Goal: Information Seeking & Learning: Find specific fact

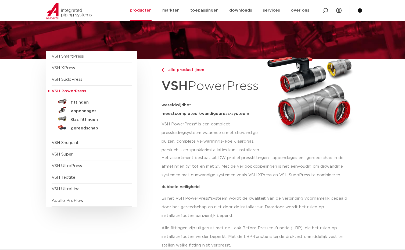
scroll to position [27, 0]
click at [80, 101] on h5 "fittingen" at bounding box center [97, 102] width 53 height 5
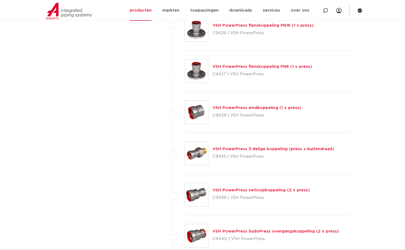
scroll to position [658, 0]
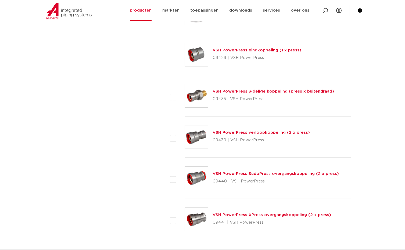
click at [231, 91] on link "VSH PowerPress 3-delige koppeling (press x buitendraad)" at bounding box center [274, 91] width 122 height 4
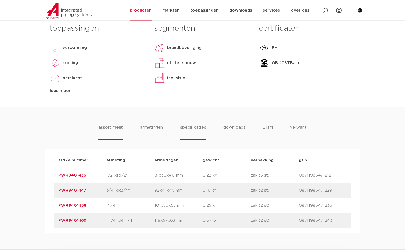
scroll to position [247, 0]
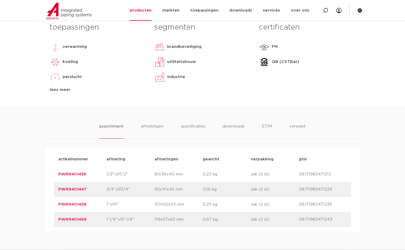
drag, startPoint x: 58, startPoint y: 205, endPoint x: 85, endPoint y: 206, distance: 27.7
click at [85, 206] on div "artikelnummer PWR9401458 afmeting 1"xR1" afmetingen 101x50x55 mm gewicht 0,25 k…" at bounding box center [202, 204] width 297 height 15
copy link "PWR9401458"
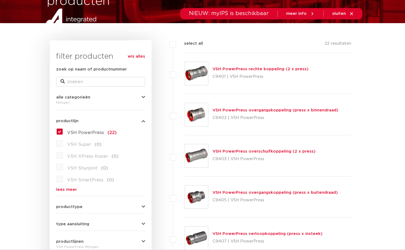
scroll to position [82, 0]
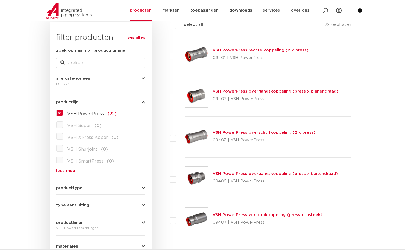
click at [230, 91] on link "VSH PowerPress overgangskoppeling (press x binnendraad)" at bounding box center [276, 91] width 126 height 4
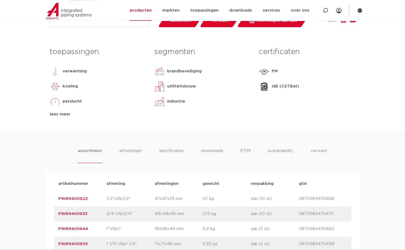
scroll to position [274, 0]
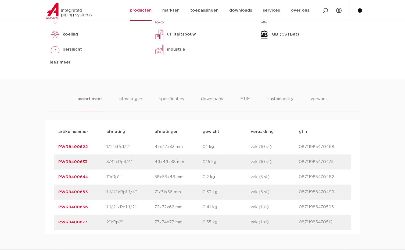
click at [69, 177] on link "PWR9400644" at bounding box center [73, 177] width 30 height 4
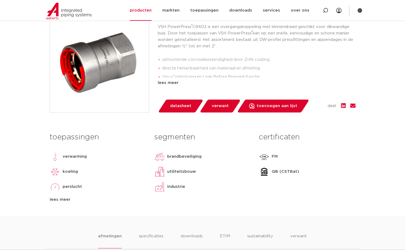
scroll to position [82, 0]
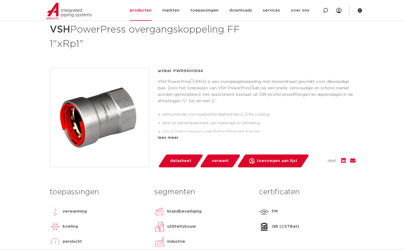
drag, startPoint x: 173, startPoint y: 70, endPoint x: 200, endPoint y: 77, distance: 28.0
click at [201, 73] on p "artikel: PWR9400644" at bounding box center [180, 71] width 45 height 6
copy p "PWR9400644"
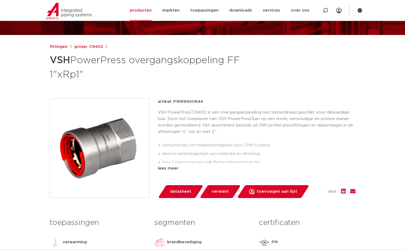
scroll to position [27, 0]
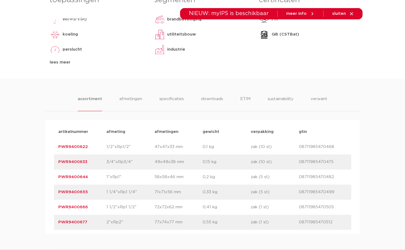
scroll to position [274, 0]
click at [79, 161] on link "PWR9400633" at bounding box center [72, 162] width 29 height 4
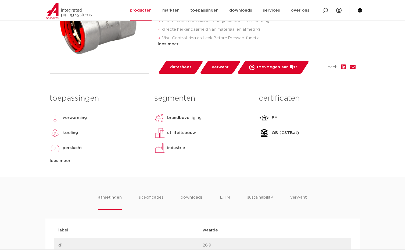
scroll to position [192, 0]
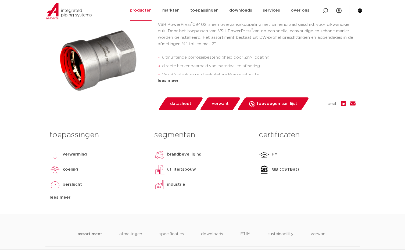
scroll to position [137, 0]
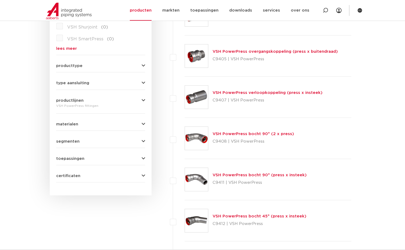
scroll to position [219, 0]
